Goal: Task Accomplishment & Management: Manage account settings

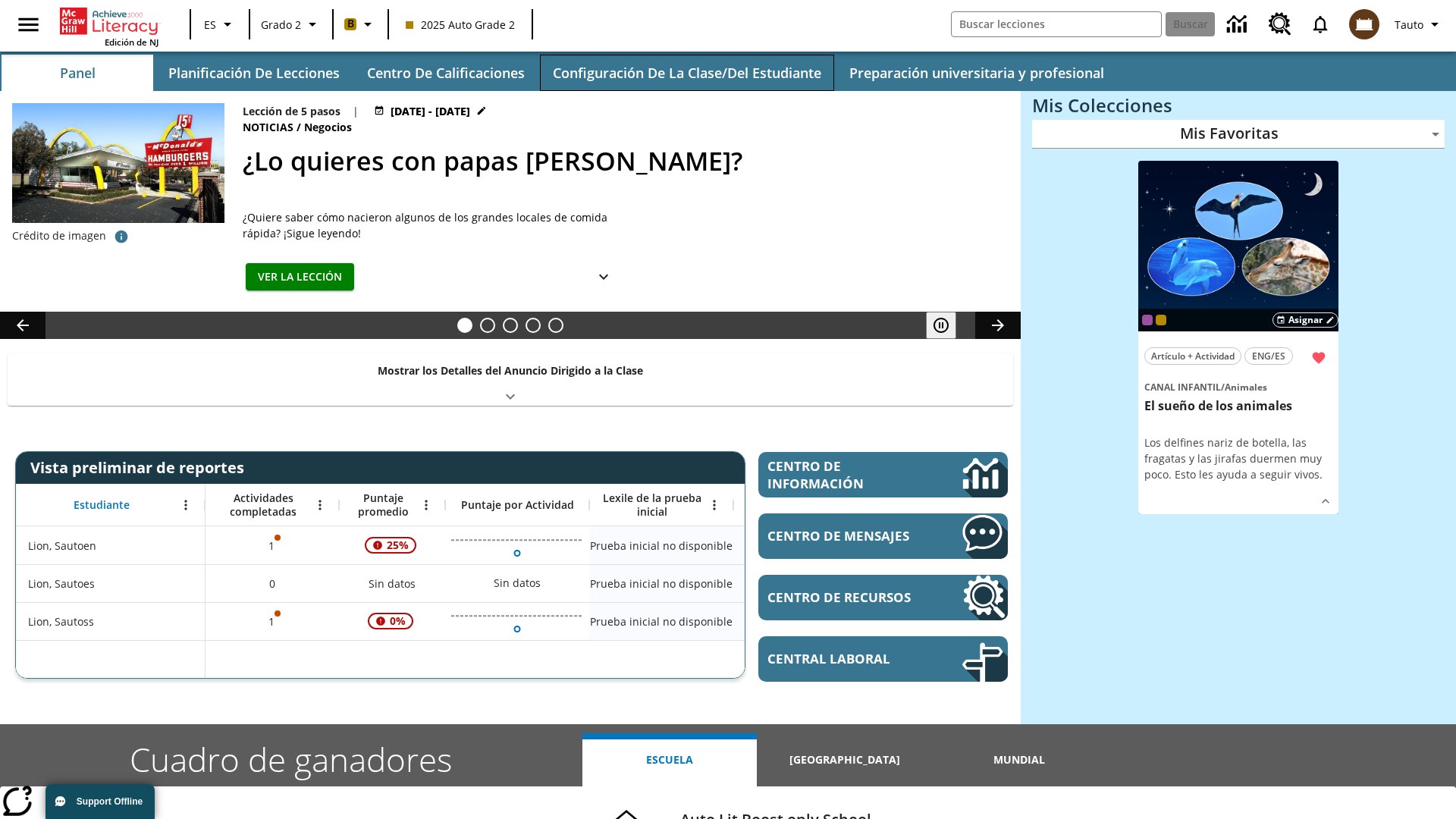
click at [686, 73] on button "Configuración de la clase/del estudiante" at bounding box center [687, 73] width 294 height 36
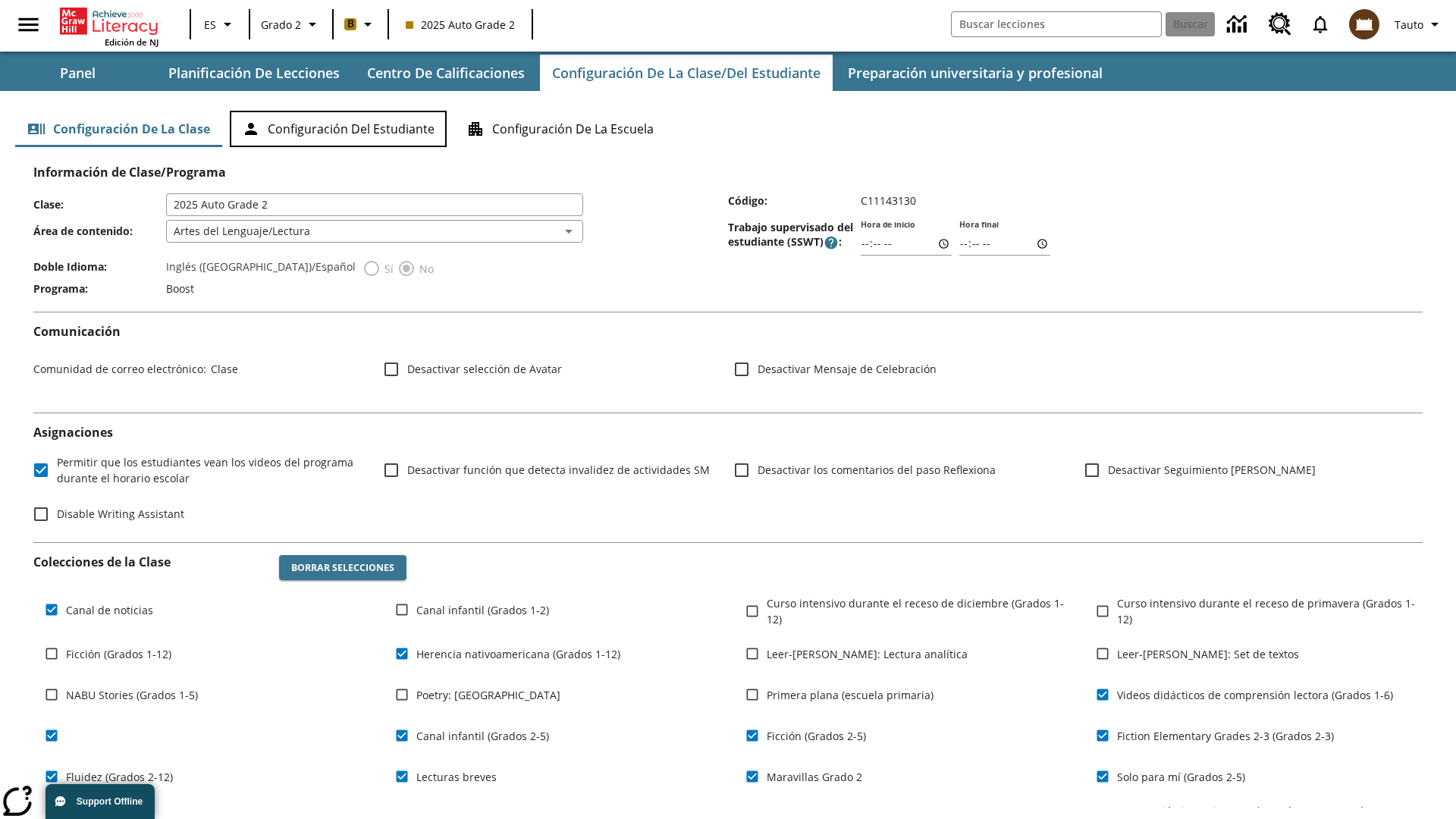
click at [338, 129] on button "Configuración del estudiante" at bounding box center [338, 129] width 217 height 36
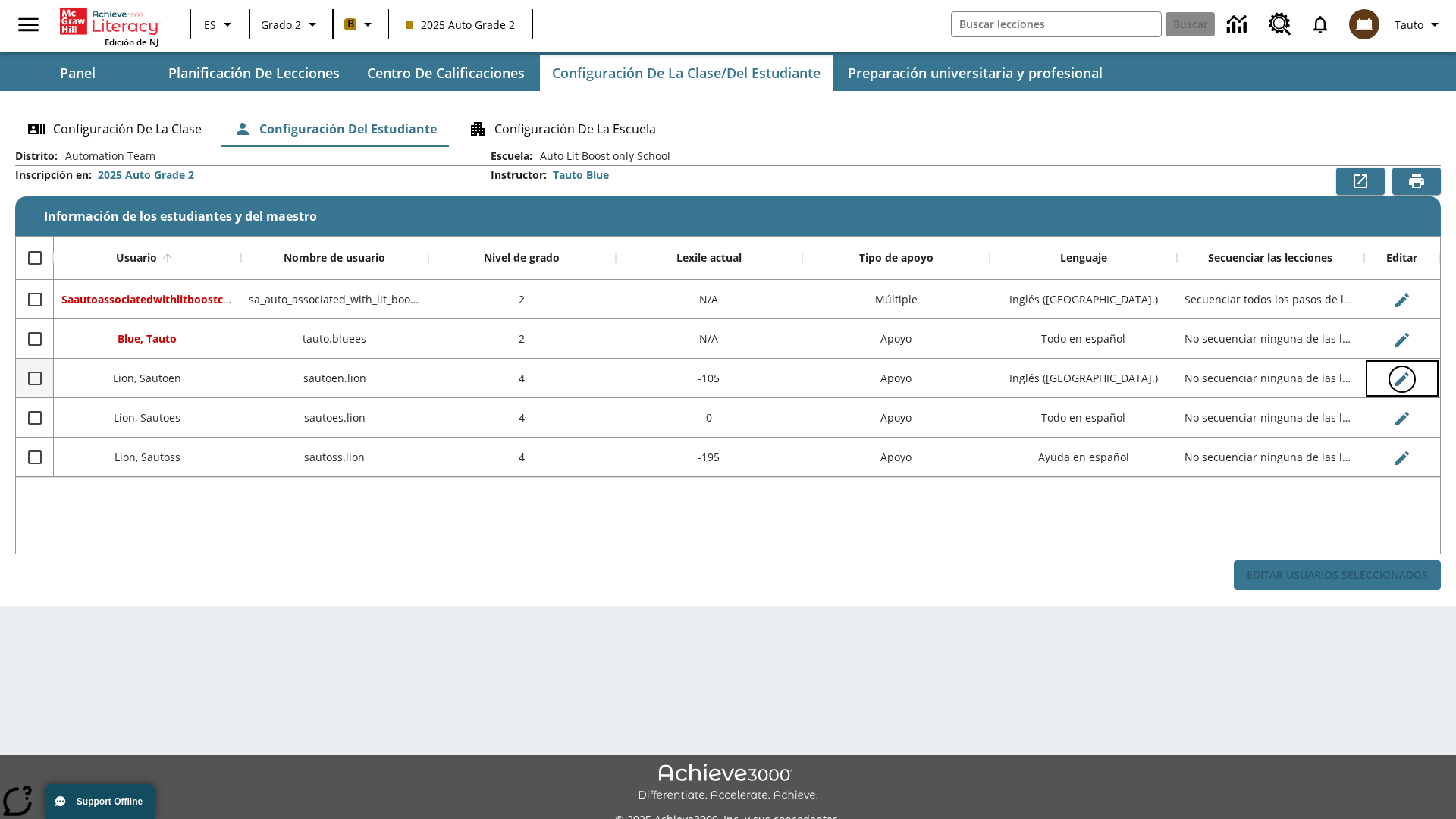
click at [1402, 378] on icon "Editar Usuario" at bounding box center [1402, 379] width 14 height 14
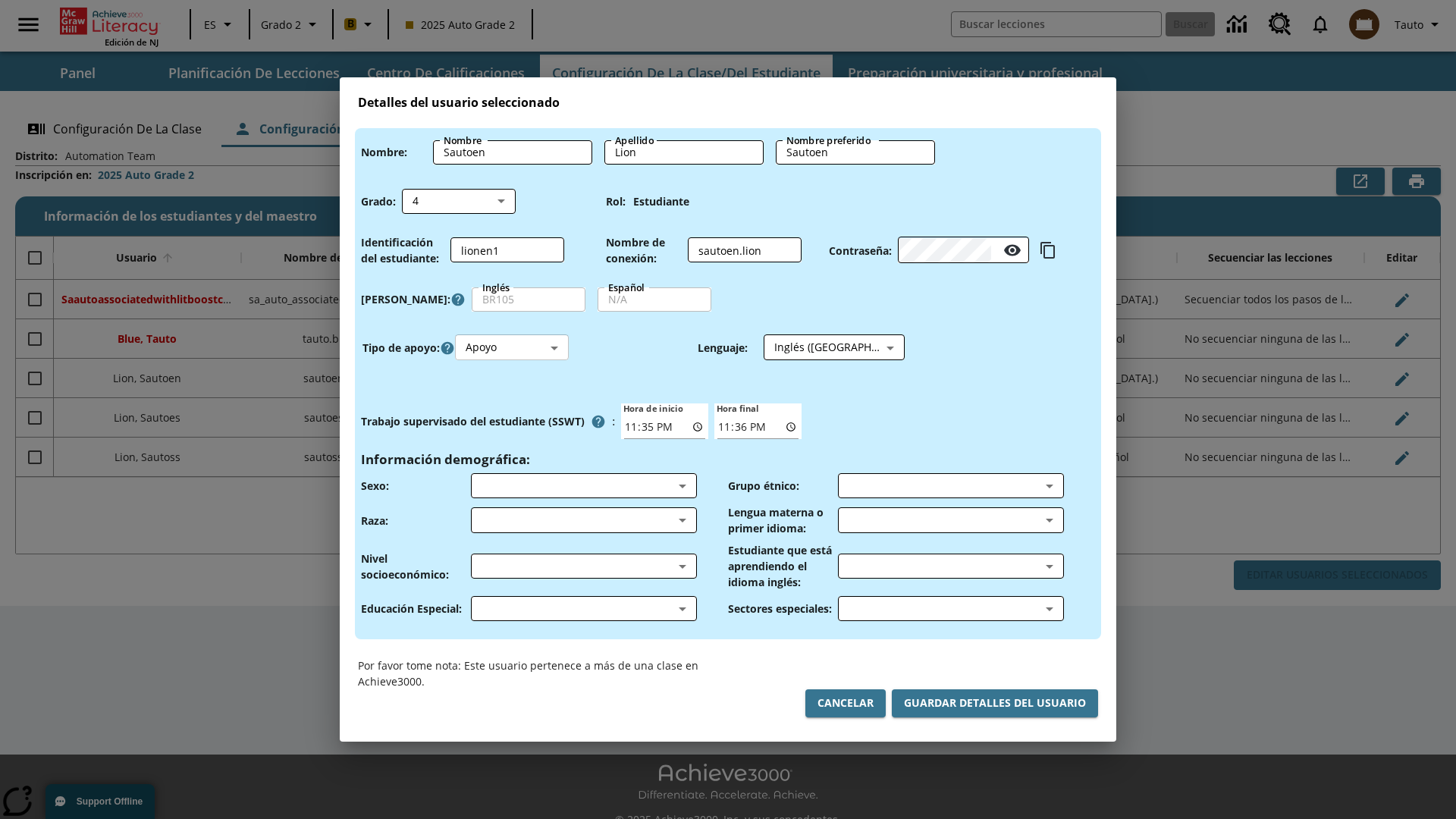
click at [512, 348] on body "Saltar al contenido principal Edición de NJ ES Grado 2 B 2025 Auto Grade 2 Busc…" at bounding box center [728, 426] width 1456 height 852
click at [512, 404] on li "Apoyo" at bounding box center [512, 404] width 114 height 25
click at [820, 348] on body "Saltar al contenido principal Edición de NJ ES Grado 2 B 2025 Auto Grade 2 Busc…" at bounding box center [728, 426] width 1456 height 852
click at [512, 348] on body "Saltar al contenido principal Edición de NJ ES Grado 2 B 2025 Auto Grade 2 Busc…" at bounding box center [728, 426] width 1456 height 852
click at [512, 428] on li "Enriquecimiento" at bounding box center [512, 428] width 114 height 25
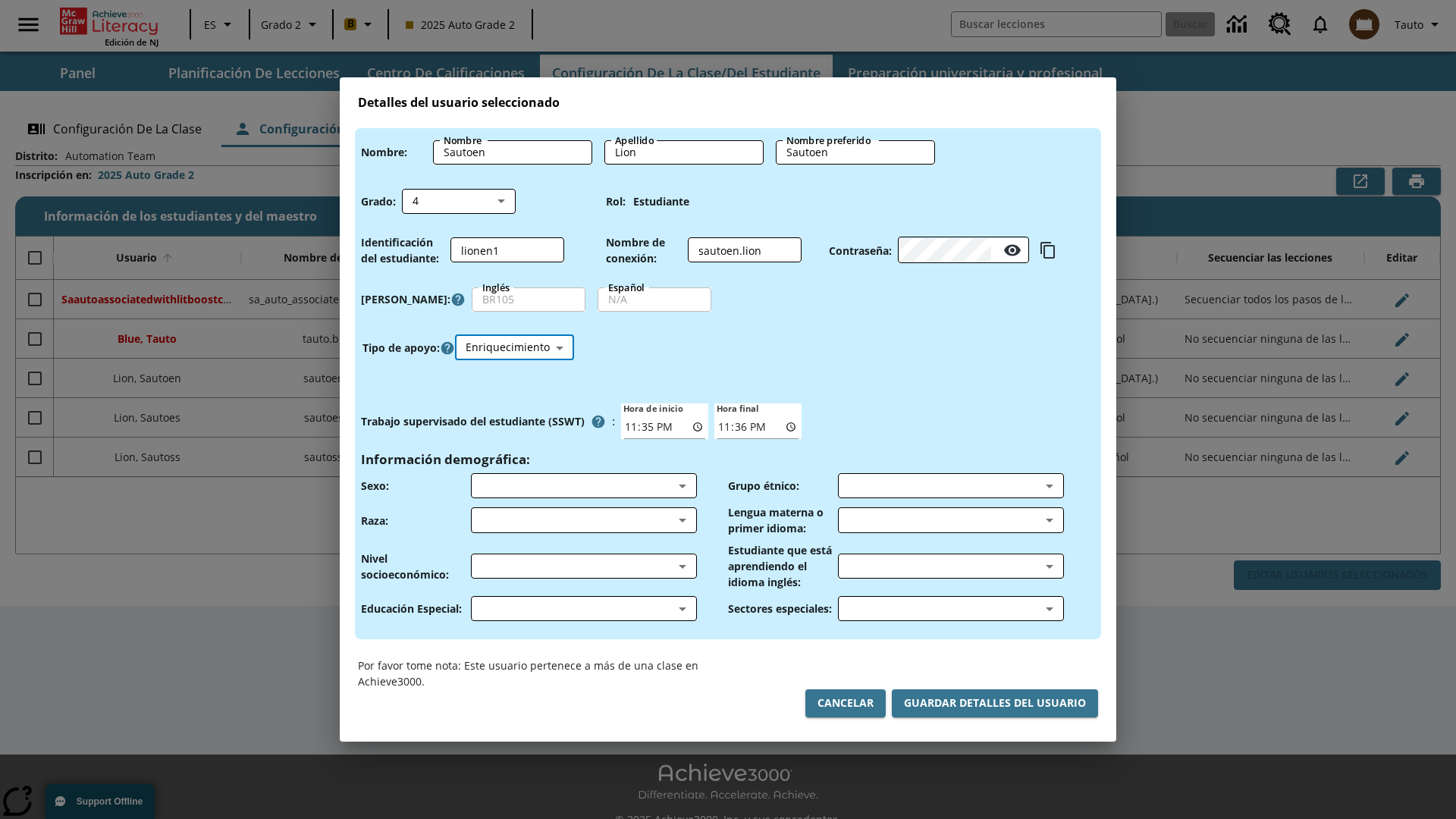
click at [514, 348] on body "Saltar al contenido principal Edición de NJ ES Grado 2 B 2025 Auto Grade 2 Busc…" at bounding box center [728, 426] width 1456 height 852
click at [514, 378] on li "Estándar" at bounding box center [514, 379] width 119 height 25
type input "0"
